Goal: Task Accomplishment & Management: Manage account settings

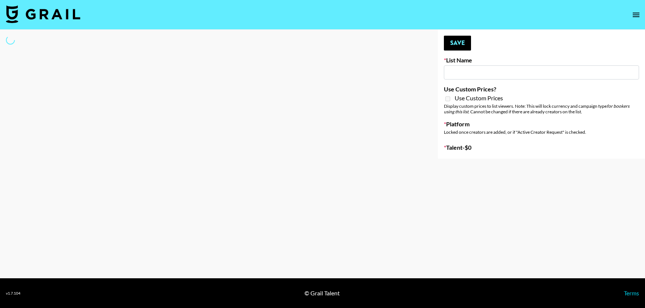
type input "GoVanni Campaign"
select select "Song"
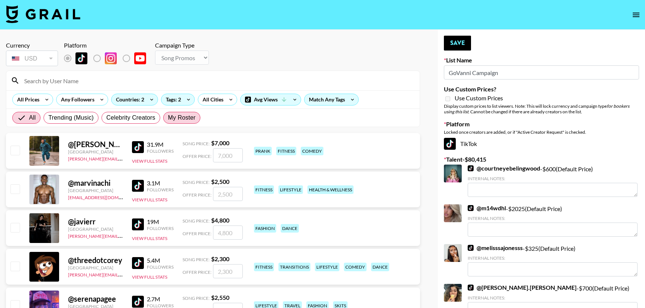
click at [185, 122] on span "My Roster" at bounding box center [182, 117] width 28 height 9
click at [168, 118] on input "My Roster" at bounding box center [168, 118] width 0 height 0
radio input "true"
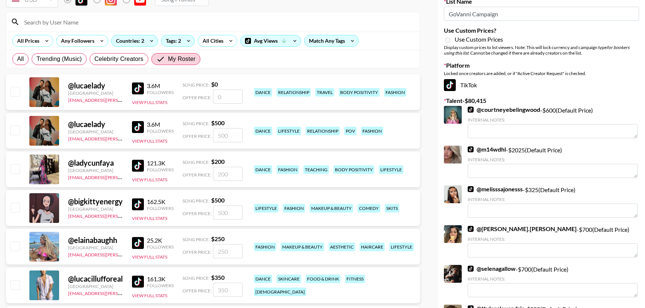
scroll to position [59, 0]
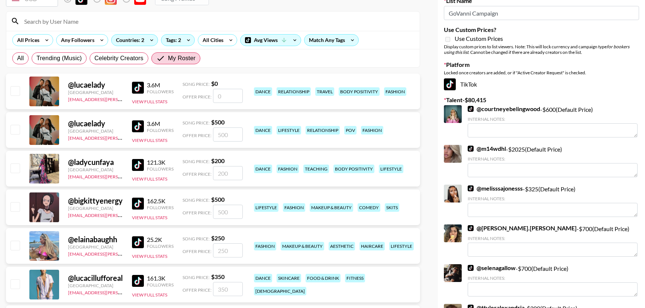
click at [14, 205] on input "checkbox" at bounding box center [14, 206] width 9 height 9
checkbox input "true"
type input "500"
click at [16, 245] on input "checkbox" at bounding box center [14, 245] width 9 height 9
checkbox input "true"
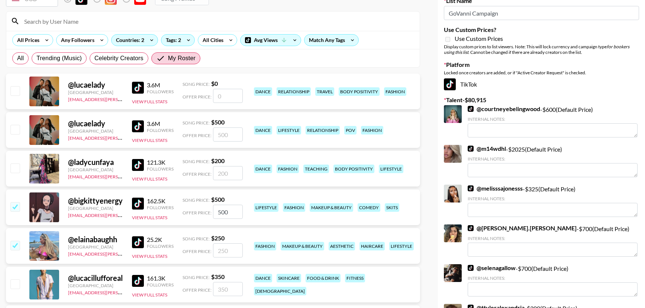
type input "250"
click at [16, 172] on input "checkbox" at bounding box center [14, 168] width 9 height 9
checkbox input "true"
type input "200"
click at [18, 131] on input "checkbox" at bounding box center [14, 129] width 9 height 9
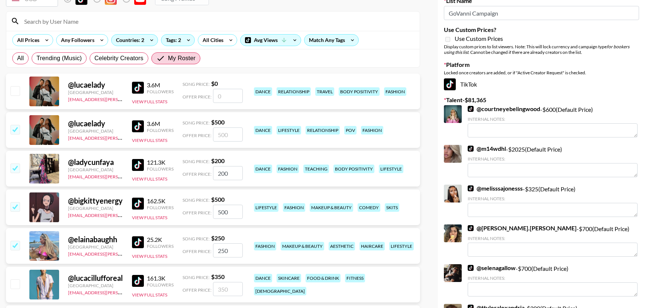
checkbox input "true"
type input "500"
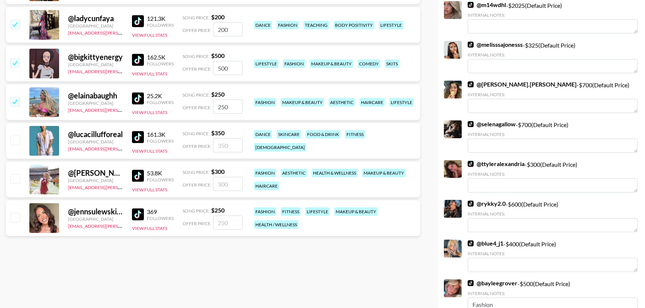
scroll to position [205, 0]
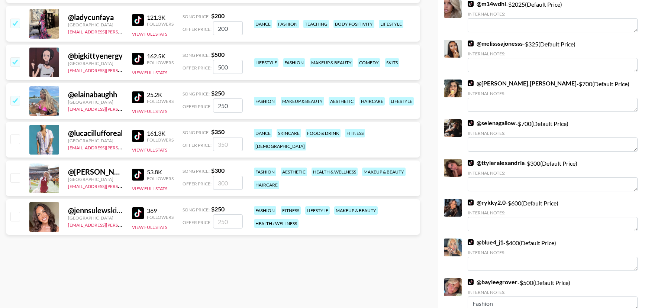
click at [16, 180] on input "checkbox" at bounding box center [14, 177] width 9 height 9
checkbox input "true"
type input "300"
click at [14, 217] on input "checkbox" at bounding box center [14, 216] width 9 height 9
checkbox input "true"
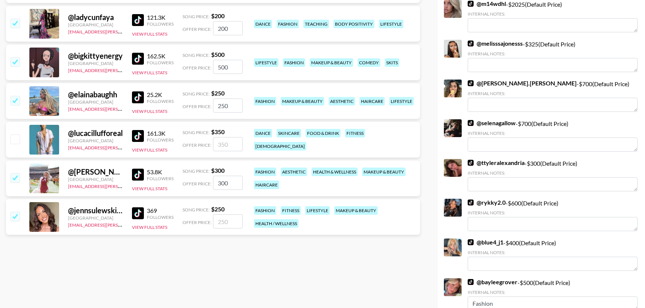
type input "250"
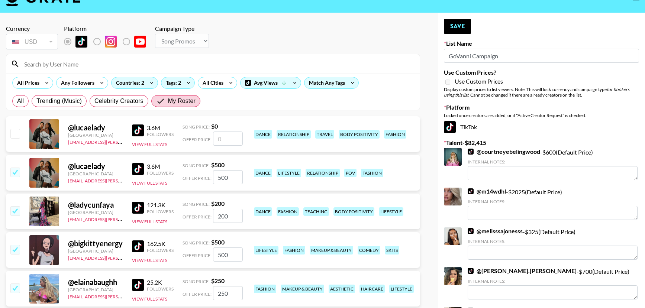
scroll to position [16, 0]
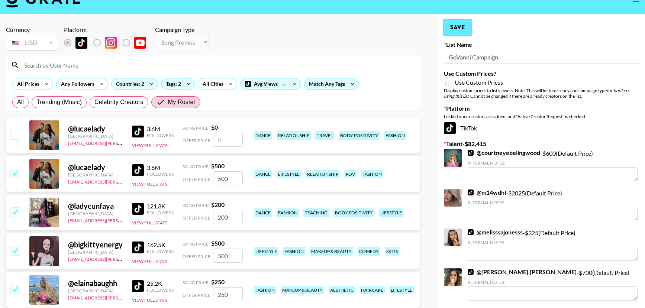
click at [460, 27] on button "Save" at bounding box center [457, 27] width 27 height 15
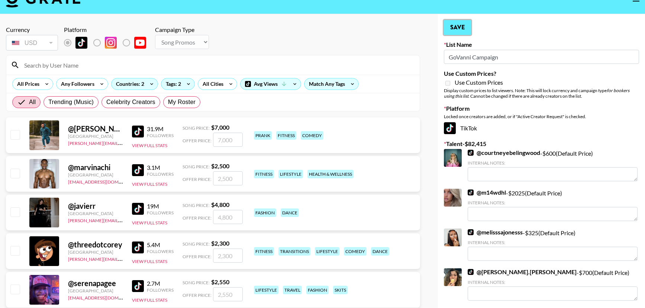
radio input "true"
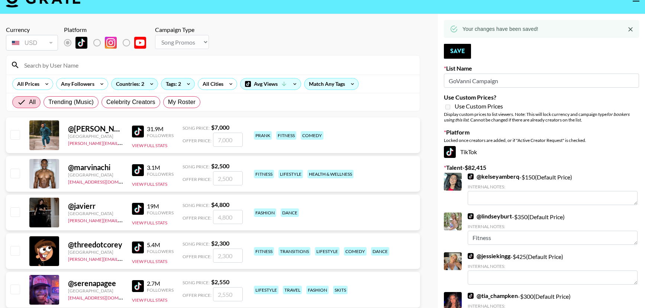
click at [54, 64] on input at bounding box center [218, 65] width 396 height 12
click at [52, 67] on input "amma" at bounding box center [218, 65] width 396 height 12
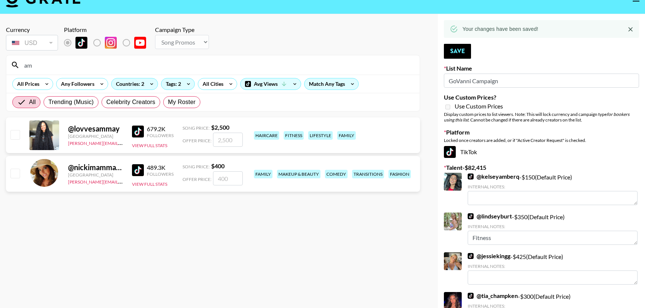
type input "a"
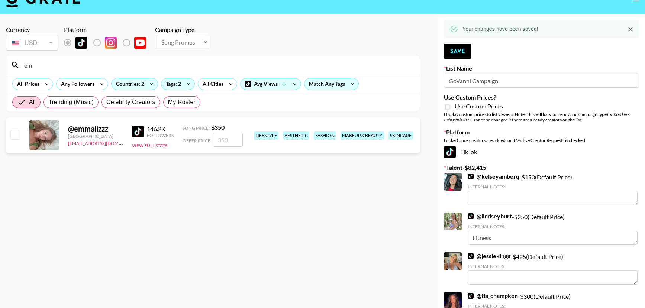
type input "e"
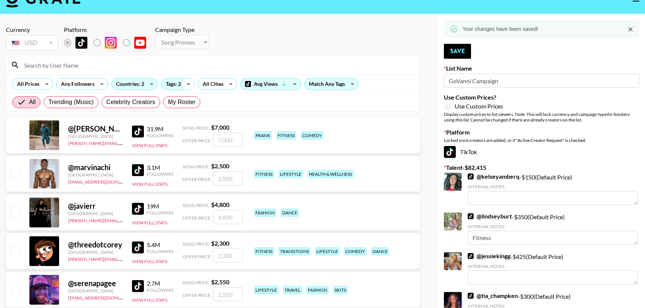
click at [187, 82] on icon at bounding box center [189, 83] width 12 height 11
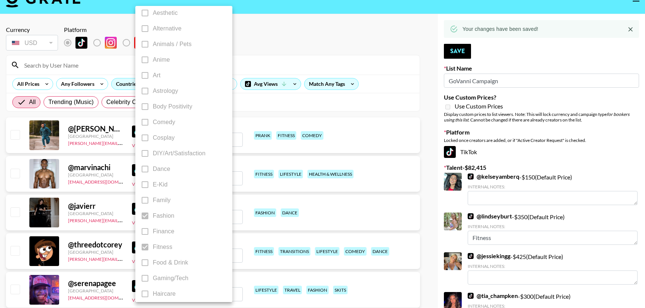
scroll to position [0, 0]
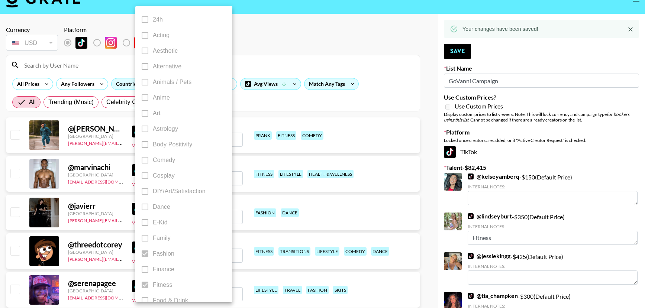
click at [160, 255] on span "Fashion" at bounding box center [164, 254] width 22 height 9
click at [244, 43] on div at bounding box center [322, 154] width 645 height 308
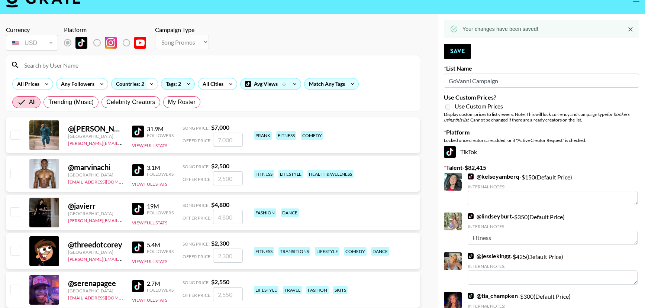
click at [154, 84] on icon at bounding box center [152, 83] width 12 height 11
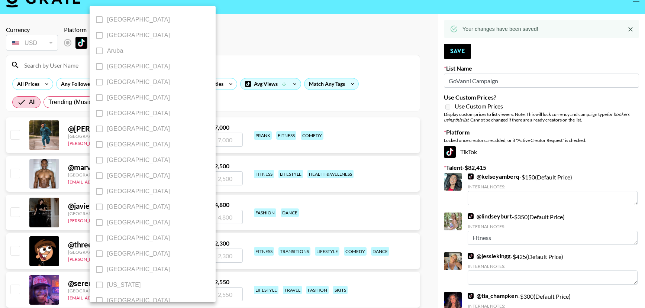
click at [219, 50] on div at bounding box center [322, 154] width 645 height 308
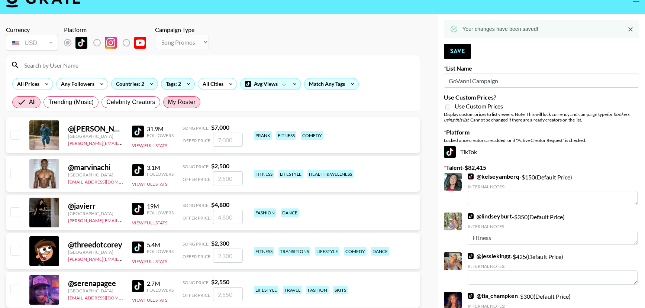
click at [176, 103] on span "My Roster" at bounding box center [182, 102] width 28 height 9
click at [168, 102] on input "My Roster" at bounding box center [168, 102] width 0 height 0
radio input "true"
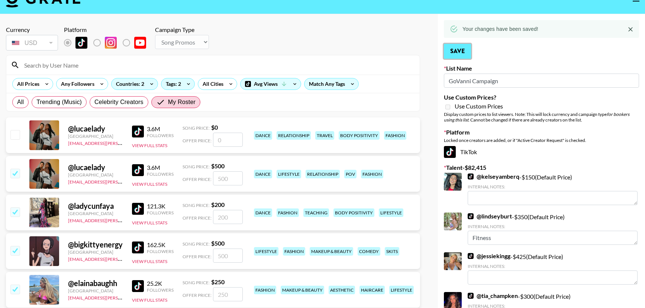
click at [460, 52] on button "Save" at bounding box center [457, 51] width 27 height 15
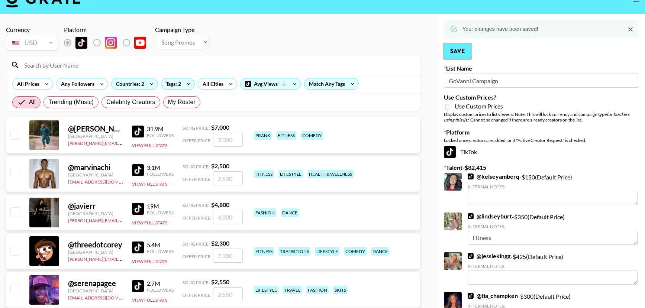
radio input "true"
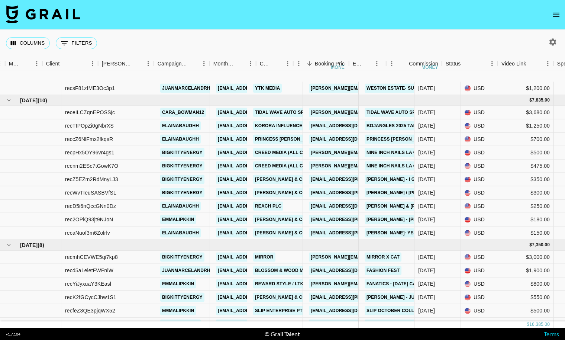
scroll to position [36, 205]
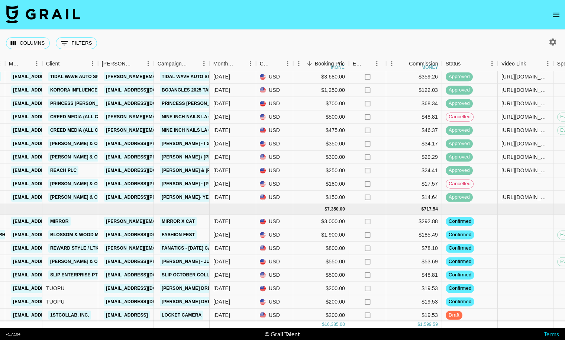
click at [555, 16] on icon "open drawer" at bounding box center [556, 14] width 9 height 9
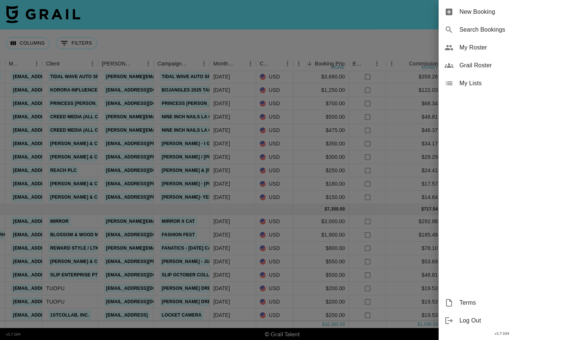
click at [483, 51] on span "My Roster" at bounding box center [510, 47] width 100 height 9
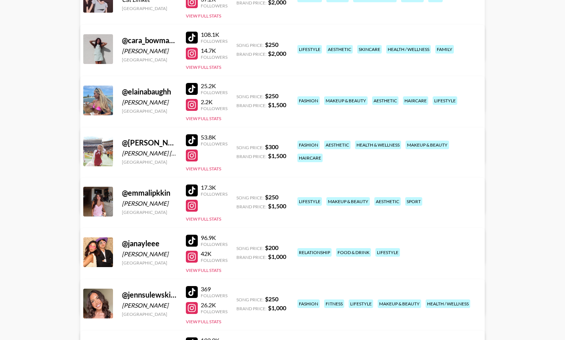
scroll to position [138, 0]
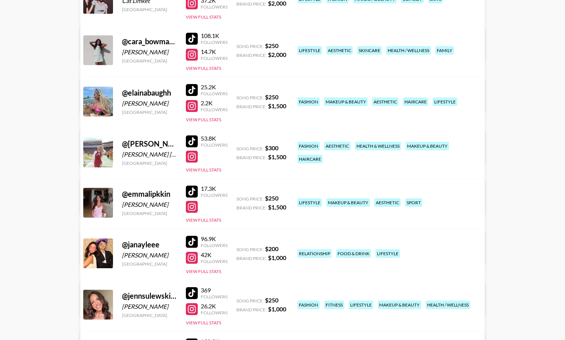
click at [239, 248] on link "View/Edit Details" at bounding box center [166, 251] width 145 height 7
click at [355, 150] on div "health & wellness" at bounding box center [378, 146] width 46 height 9
click at [369, 151] on div "fashion aesthetic health & wellness makeup & beauty haircare" at bounding box center [386, 152] width 182 height 26
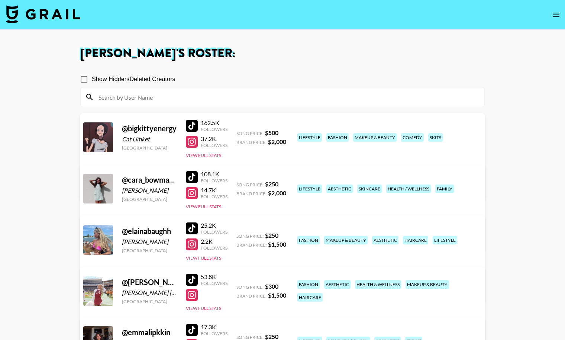
click at [312, 133] on div "lifestyle" at bounding box center [309, 137] width 25 height 9
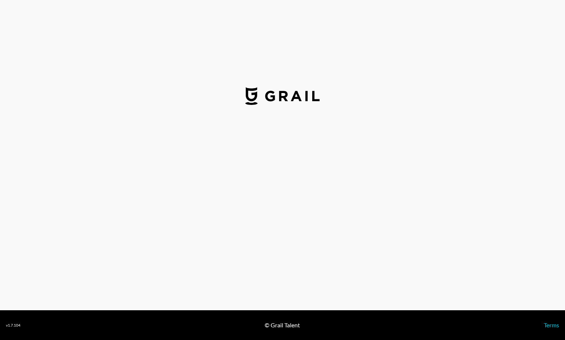
select select "USD"
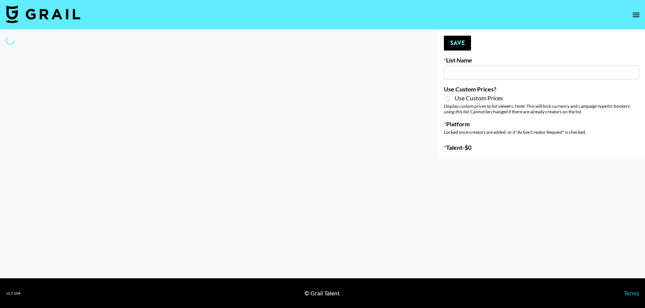
type input "Sydney"
select select "Song"
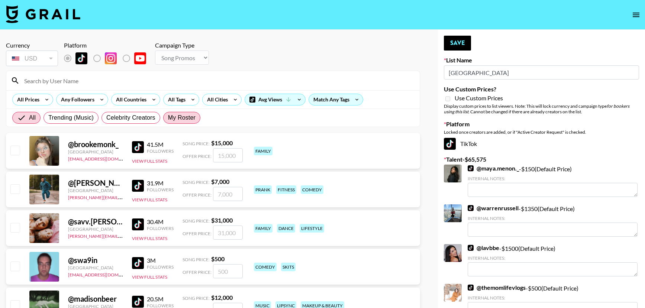
click at [176, 123] on label "My Roster" at bounding box center [181, 118] width 37 height 12
click at [168, 118] on input "My Roster" at bounding box center [168, 118] width 0 height 0
radio input "true"
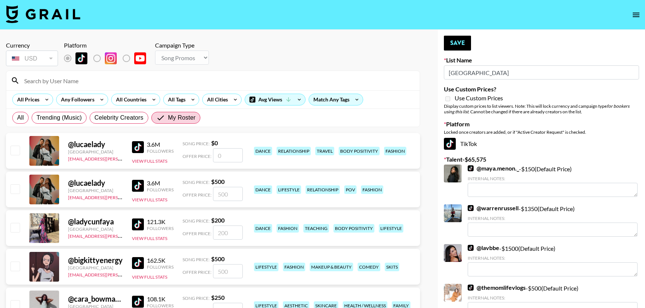
click at [12, 187] on input "checkbox" at bounding box center [14, 188] width 9 height 9
checkbox input "true"
type input "500"
click at [15, 223] on input "checkbox" at bounding box center [14, 227] width 9 height 9
checkbox input "true"
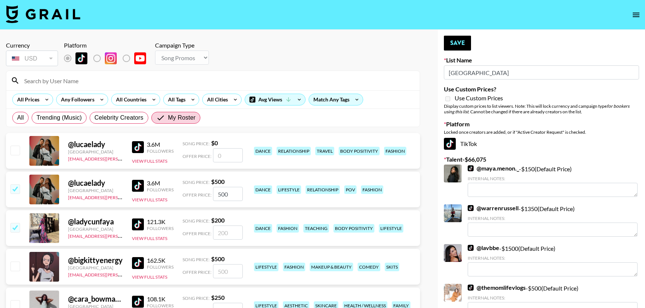
type input "200"
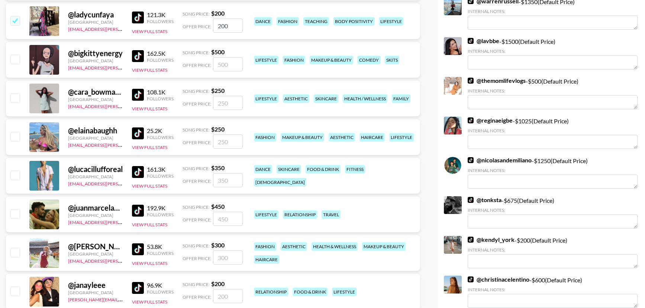
scroll to position [240, 0]
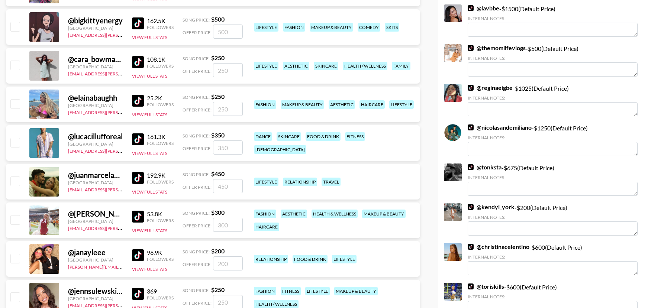
click at [17, 222] on input "checkbox" at bounding box center [14, 219] width 9 height 9
checkbox input "true"
type input "300"
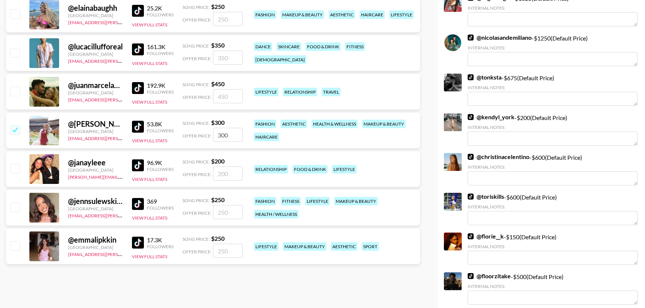
scroll to position [331, 0]
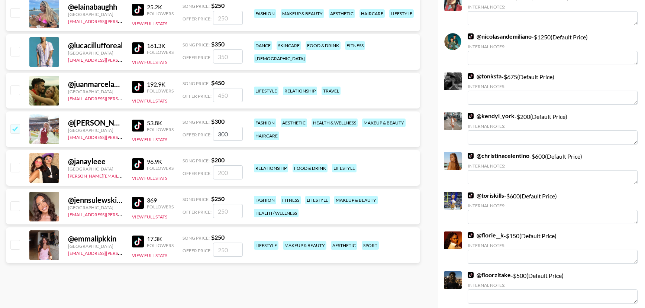
click at [18, 246] on input "checkbox" at bounding box center [14, 244] width 9 height 9
checkbox input "true"
type input "250"
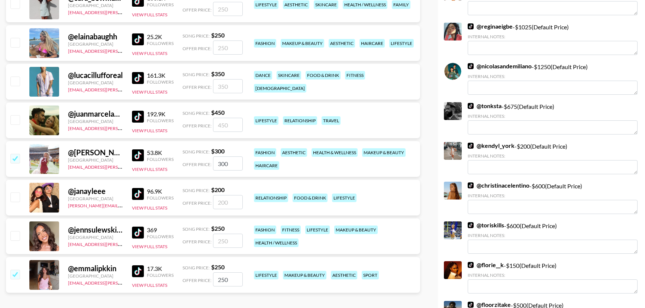
scroll to position [283, 0]
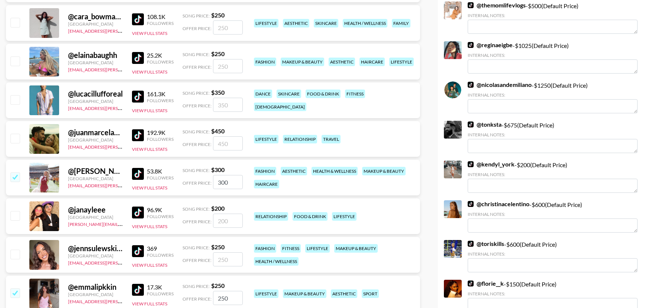
click at [16, 95] on input "checkbox" at bounding box center [14, 99] width 9 height 9
checkbox input "true"
type input "350"
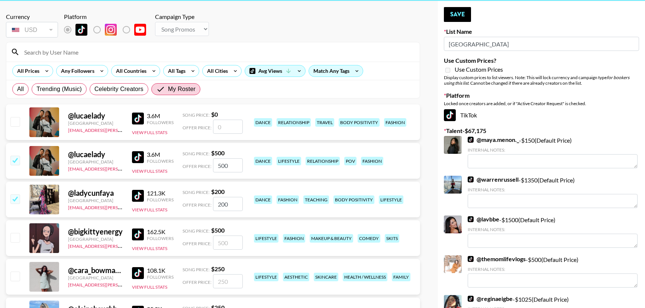
scroll to position [0, 0]
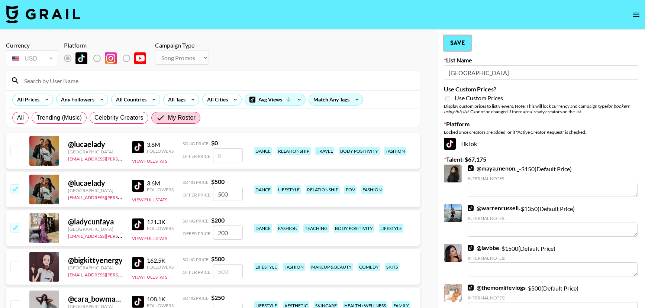
click at [454, 40] on button "Save" at bounding box center [457, 43] width 27 height 15
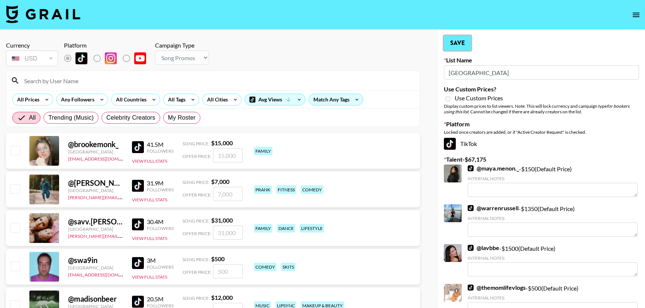
radio input "true"
